Goal: Task Accomplishment & Management: Manage account settings

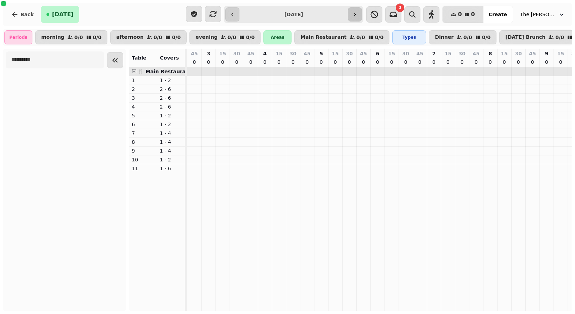
scroll to position [0, 742]
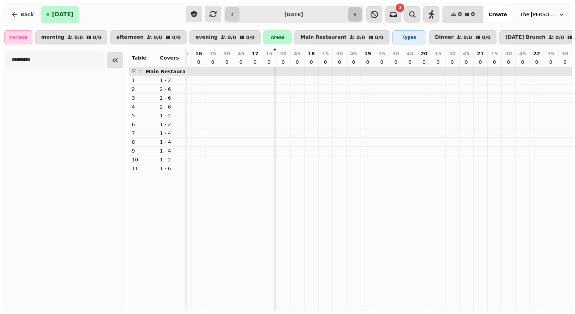
click at [358, 15] on icon "button" at bounding box center [355, 15] width 6 height 6
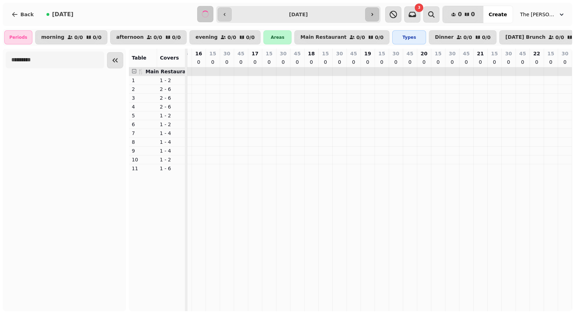
scroll to position [0, 0]
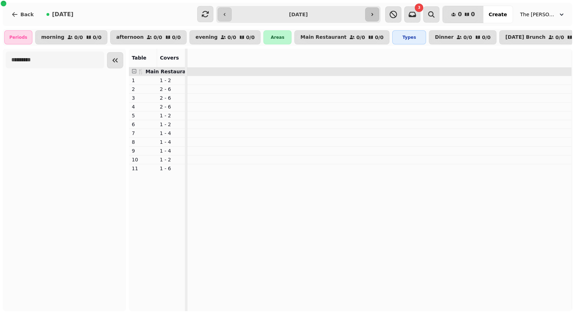
click at [370, 13] on icon "button" at bounding box center [372, 15] width 6 height 6
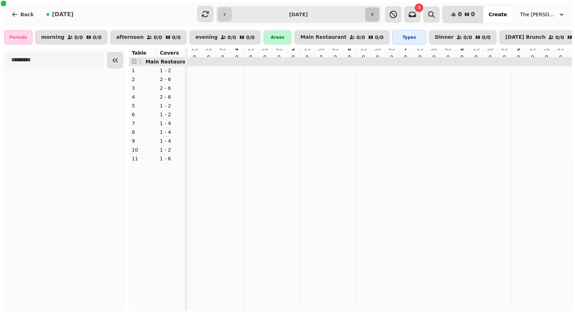
scroll to position [0, 714]
click at [370, 13] on icon "button" at bounding box center [372, 15] width 6 height 6
type input "**********"
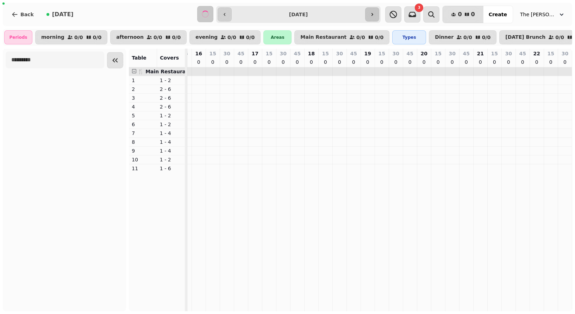
scroll to position [0, 0]
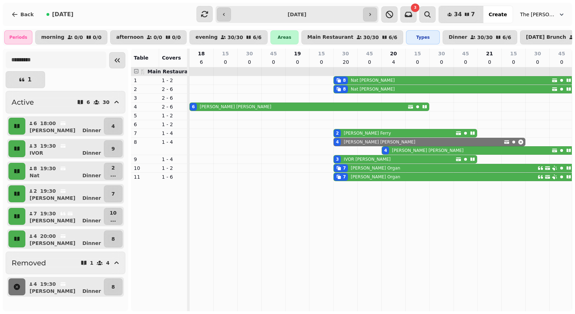
click at [560, 15] on icon "button" at bounding box center [561, 14] width 7 height 7
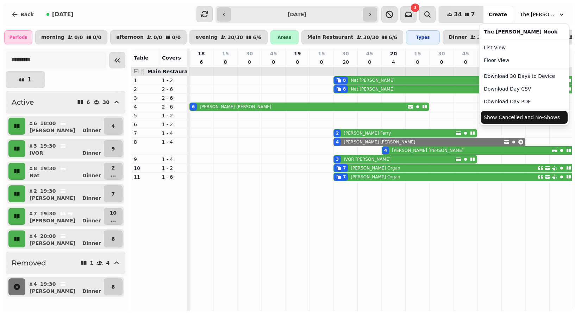
click at [503, 119] on button "Show Cancelled and No-Shows" at bounding box center [524, 117] width 87 height 13
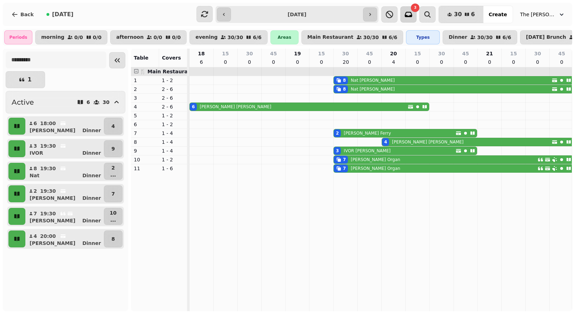
click at [412, 15] on icon "button" at bounding box center [408, 14] width 7 height 5
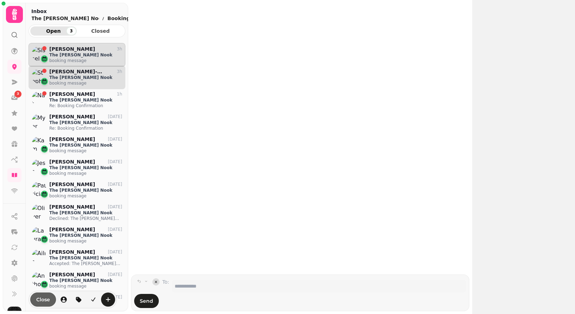
scroll to position [265, 97]
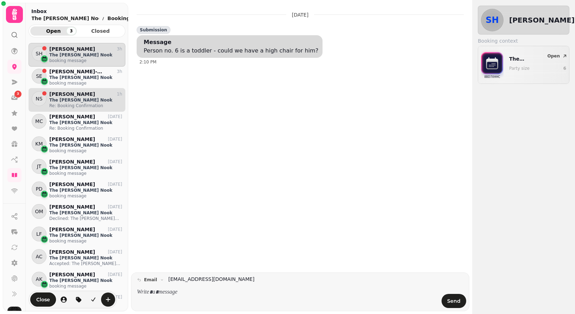
click at [71, 101] on p "The [PERSON_NAME] Nook" at bounding box center [85, 100] width 73 height 6
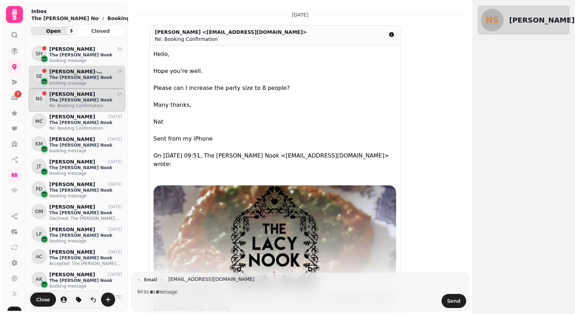
click at [57, 77] on p "The [PERSON_NAME] Nook" at bounding box center [85, 78] width 73 height 6
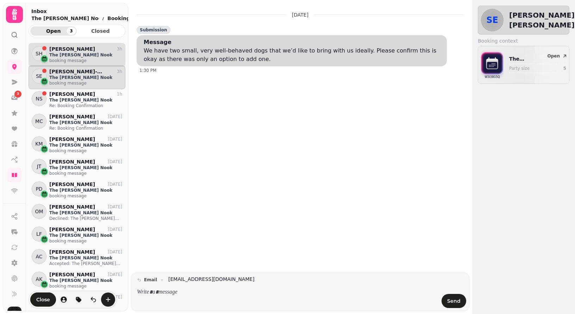
click at [58, 60] on p "booking message" at bounding box center [85, 61] width 73 height 6
